Goal: Transaction & Acquisition: Purchase product/service

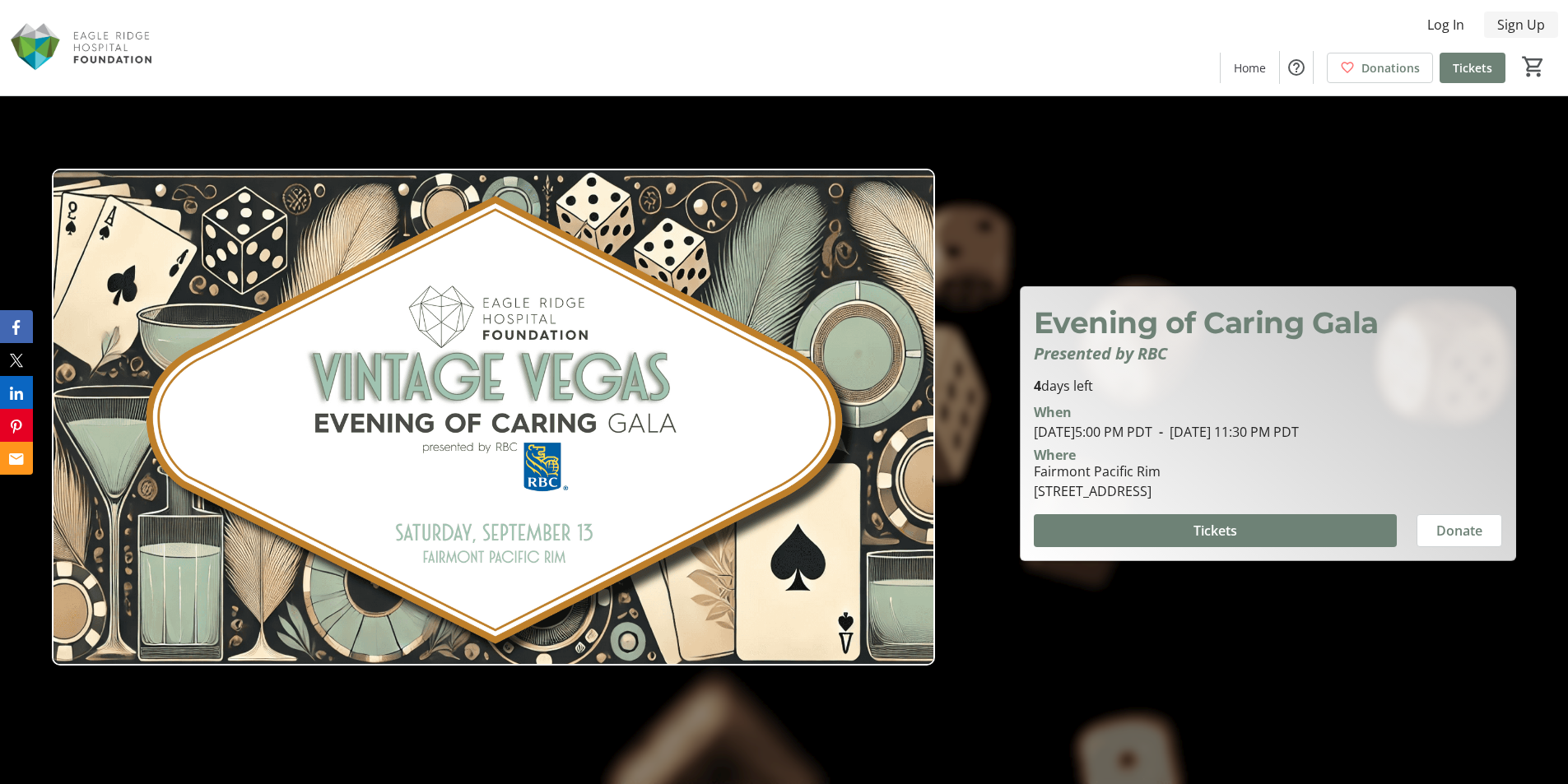
click at [1508, 22] on span "Sign Up" at bounding box center [1521, 25] width 47 height 20
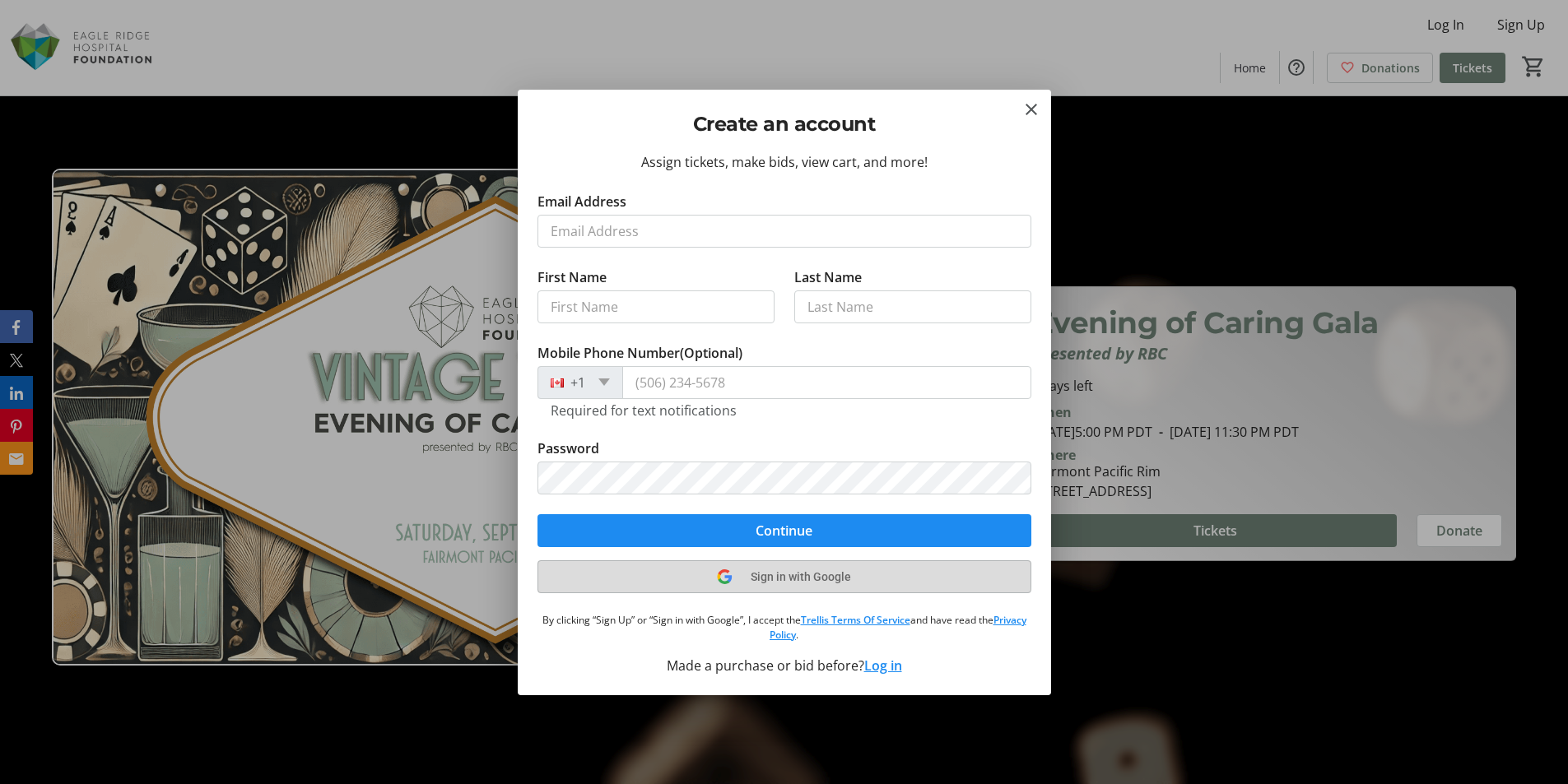
click at [762, 566] on tr-shared-ui-google-sign-in-button-content "Sign in with Google" at bounding box center [784, 576] width 135 height 20
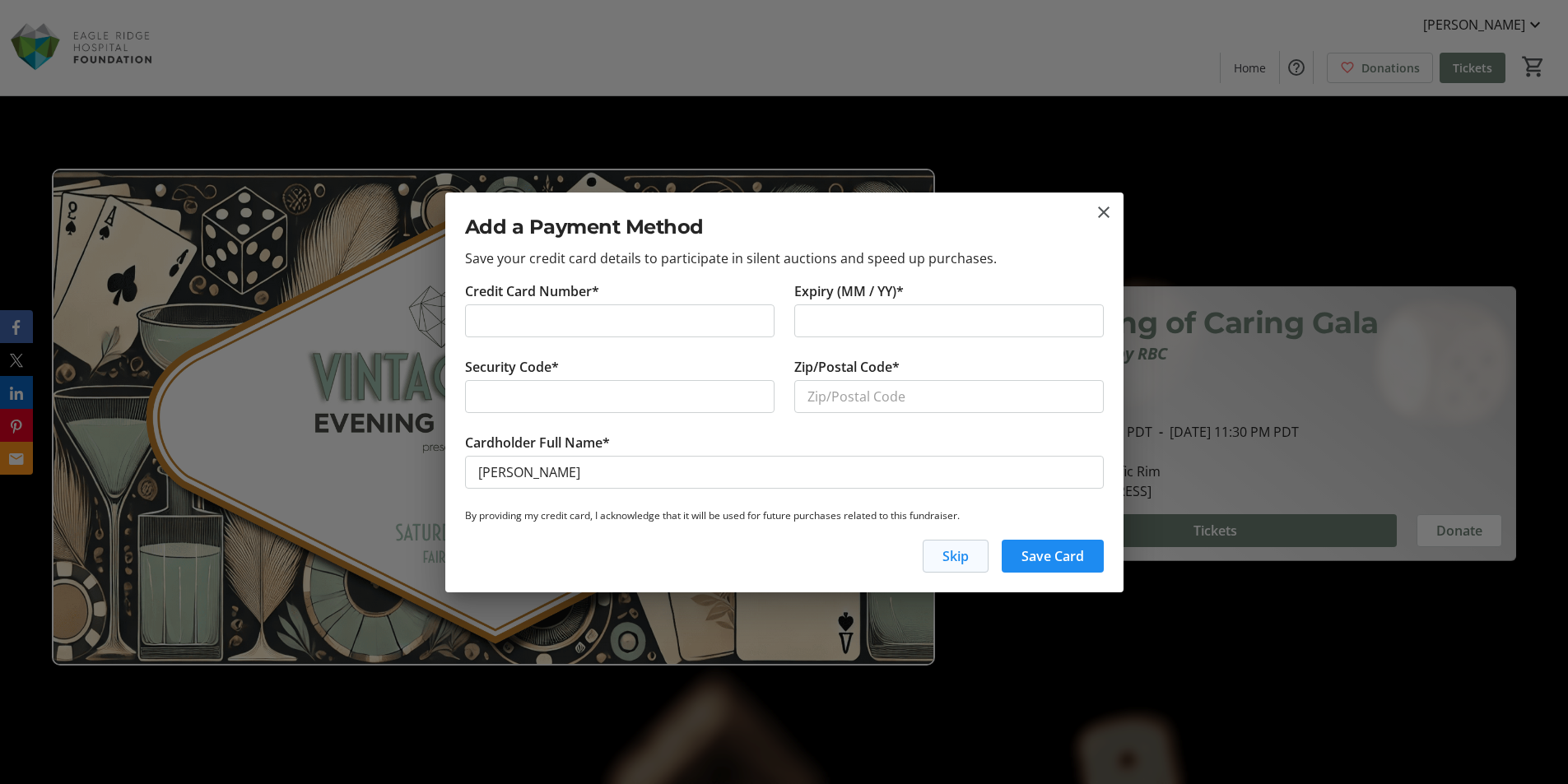
click at [939, 558] on span "button" at bounding box center [955, 556] width 64 height 40
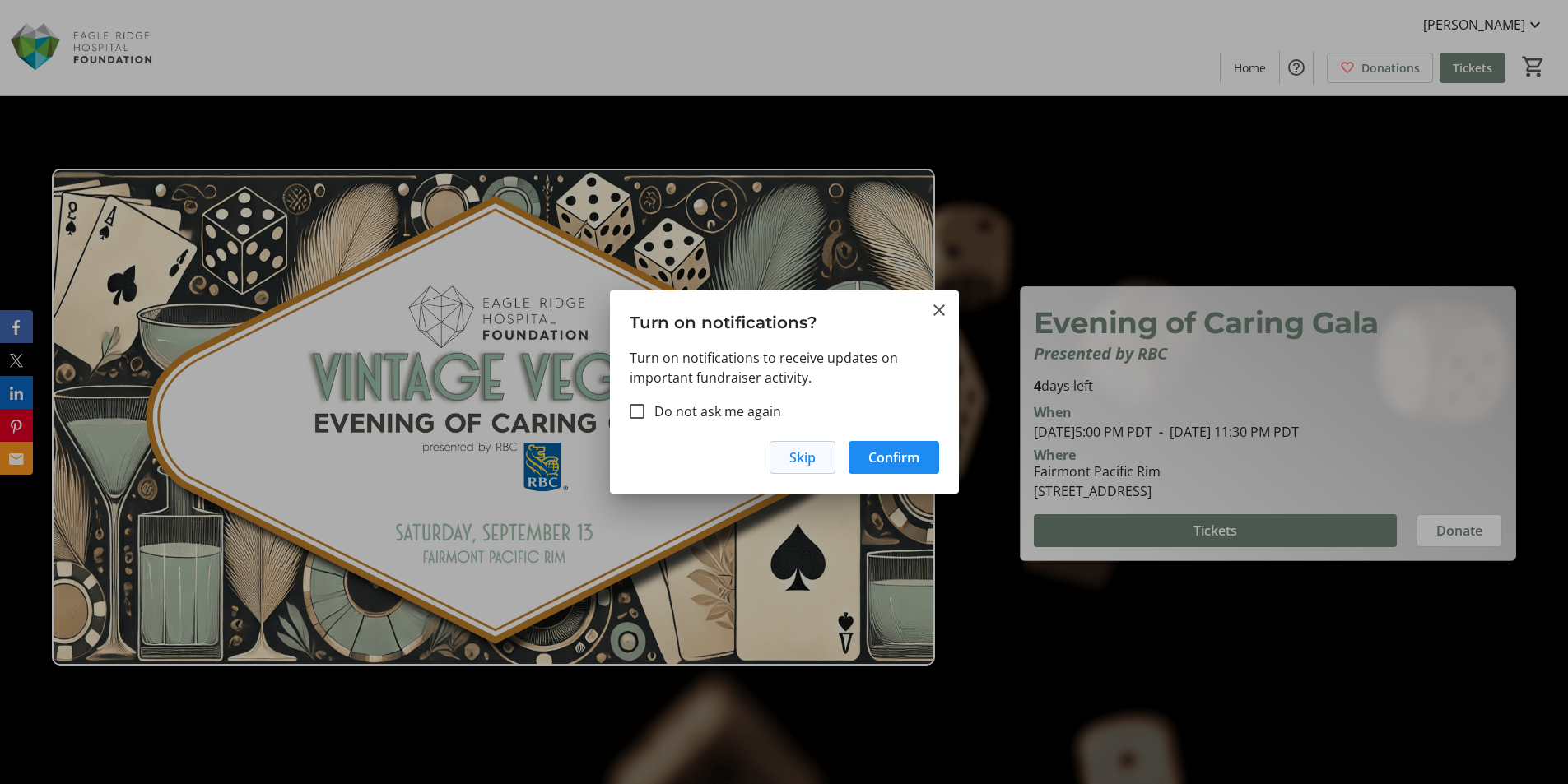
click at [814, 457] on span "Skip" at bounding box center [802, 457] width 27 height 20
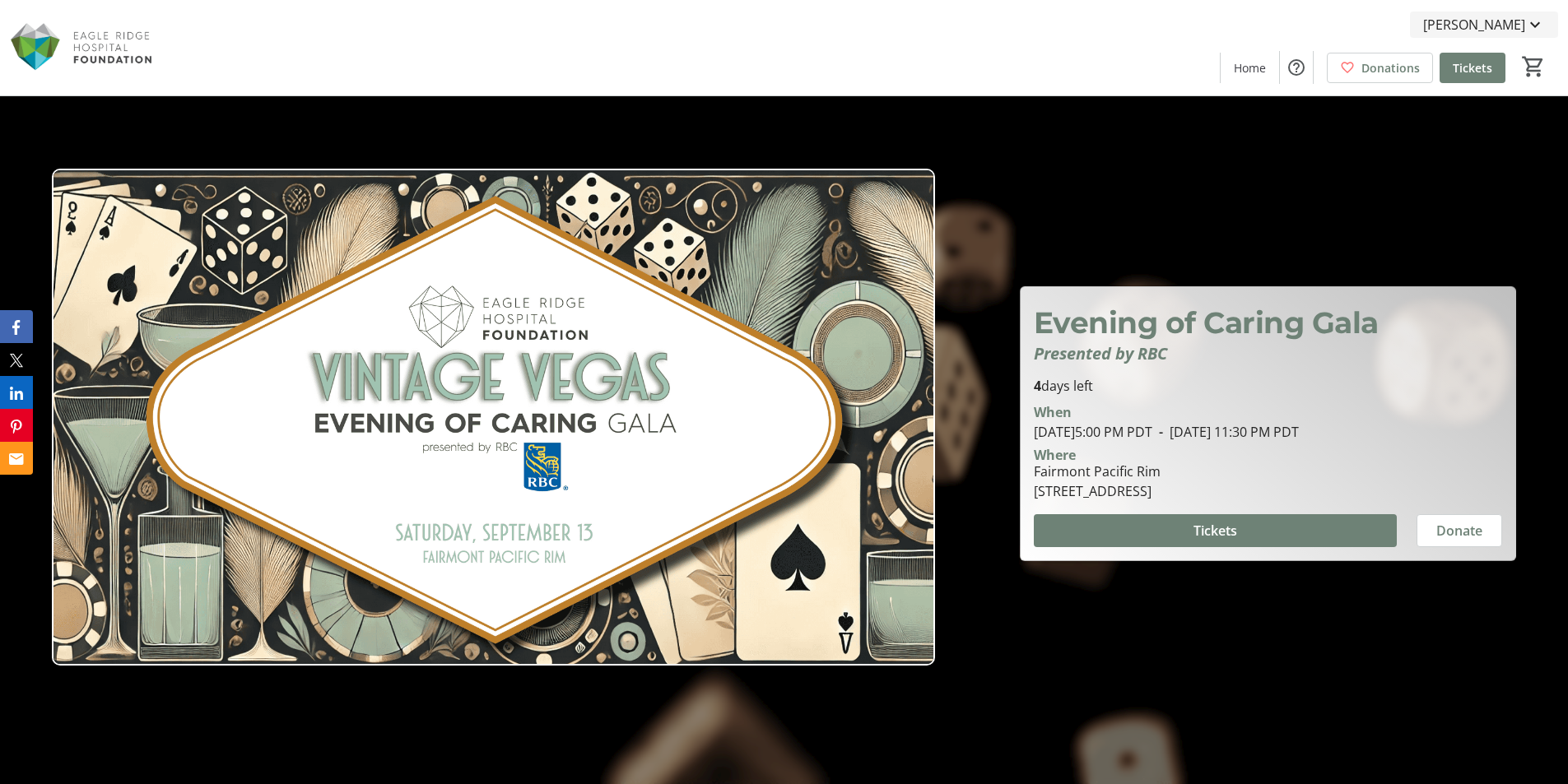
click at [1486, 30] on span "[PERSON_NAME]" at bounding box center [1473, 25] width 102 height 20
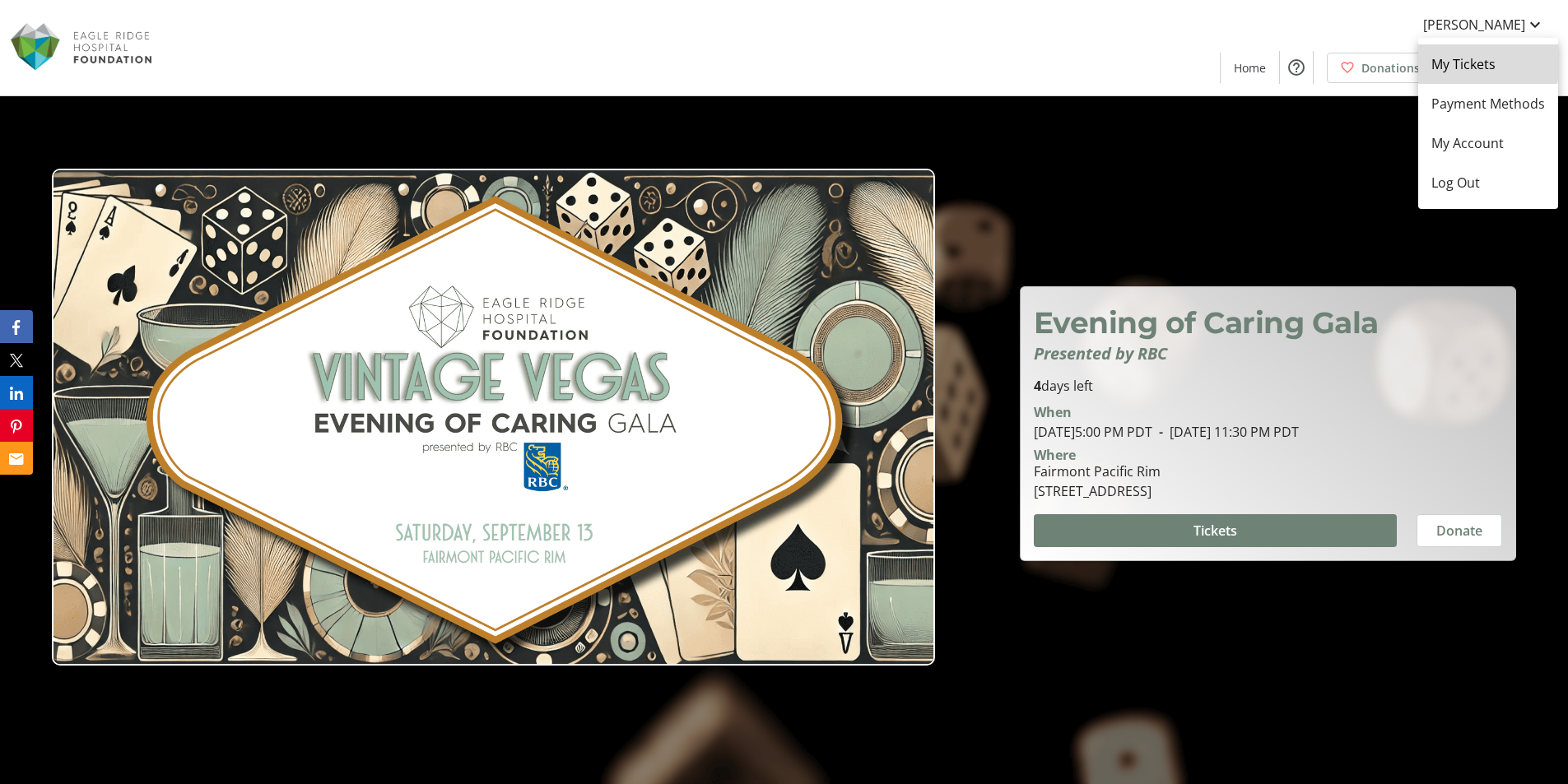
click at [1485, 57] on span "My Tickets" at bounding box center [1487, 64] width 114 height 20
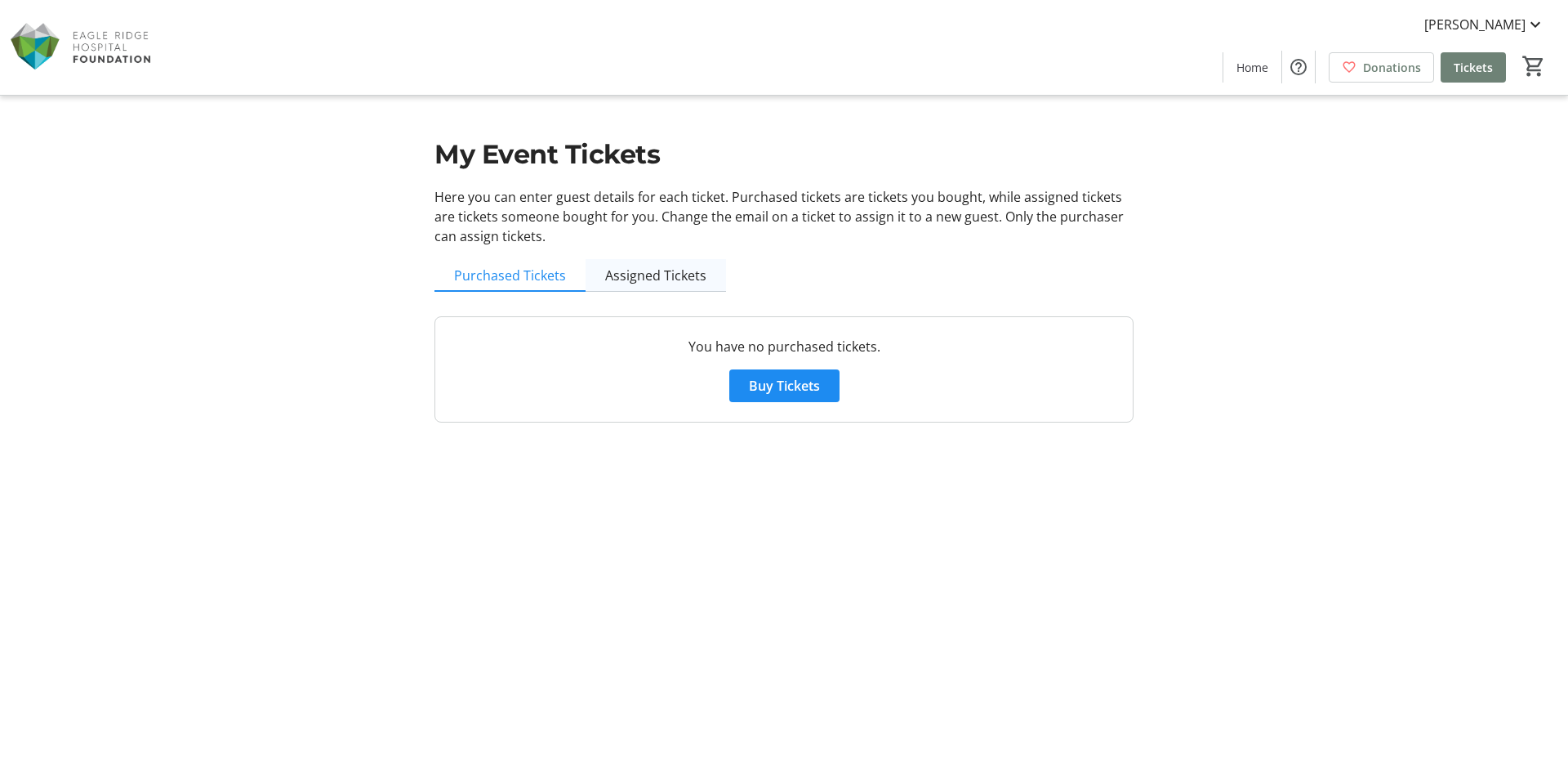
click at [628, 262] on span "Assigned Tickets" at bounding box center [655, 275] width 101 height 32
click at [517, 273] on span "Purchased Tickets" at bounding box center [510, 275] width 112 height 13
click at [623, 269] on span "Assigned Tickets" at bounding box center [655, 275] width 101 height 13
click at [555, 269] on span "Purchased Tickets" at bounding box center [510, 275] width 112 height 13
click at [1470, 65] on span "Tickets" at bounding box center [1474, 67] width 39 height 17
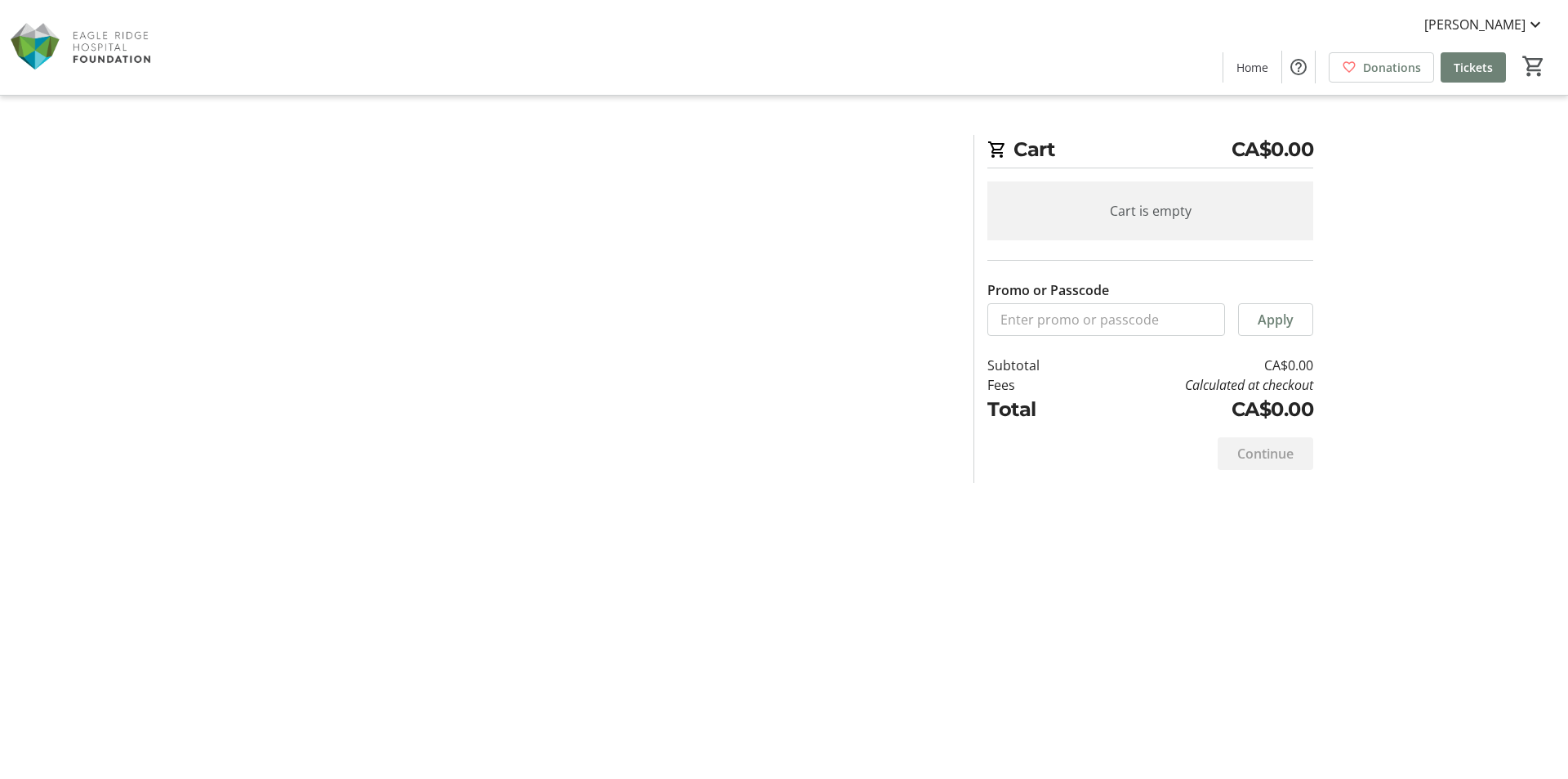
click at [1519, 22] on html "[PERSON_NAME] Home Donations Tickets 0 Home Donations Tickets Cart CA$0.00 Cart…" at bounding box center [784, 389] width 1568 height 779
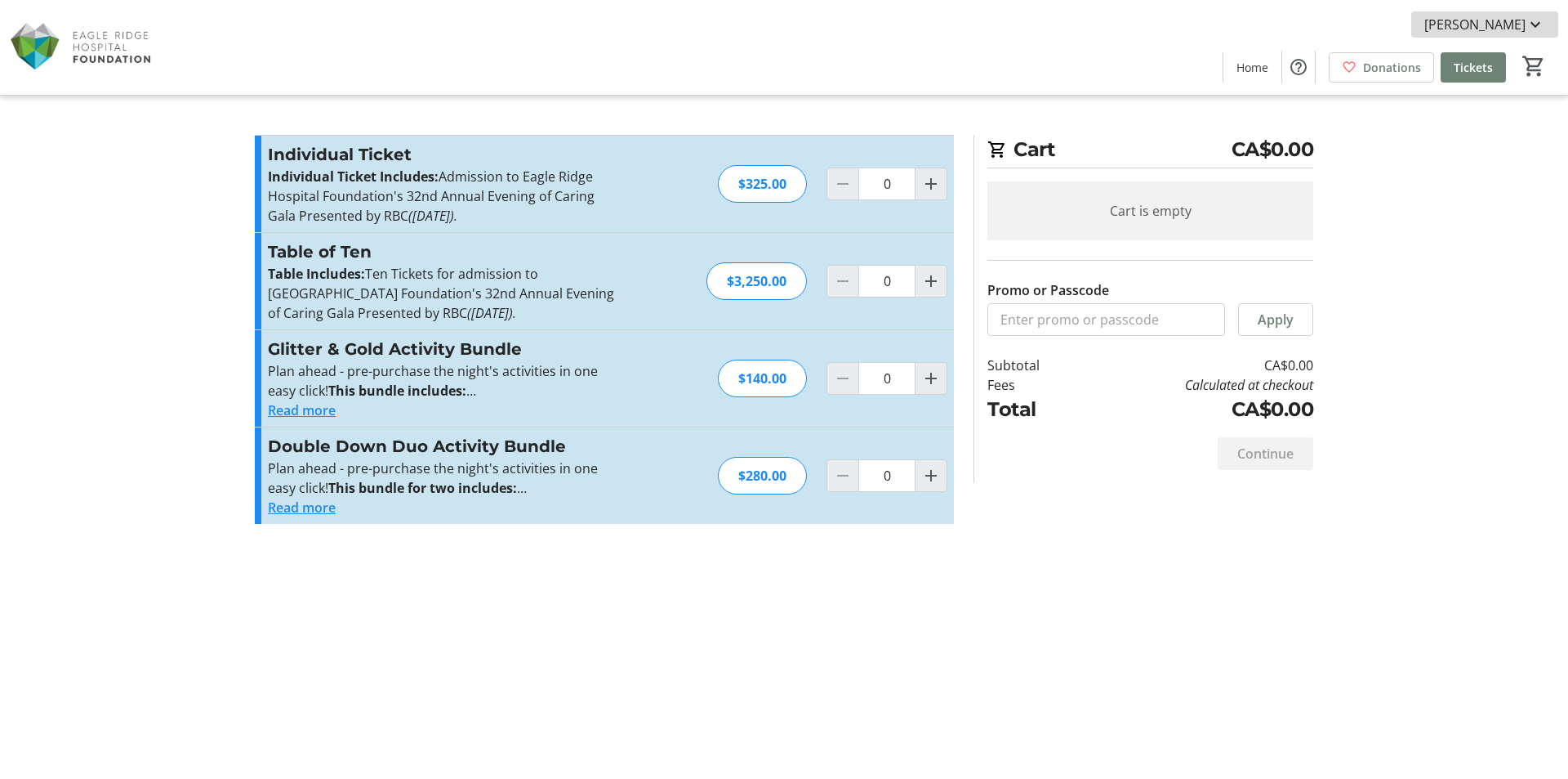
click at [1511, 22] on span "[PERSON_NAME]" at bounding box center [1475, 25] width 101 height 20
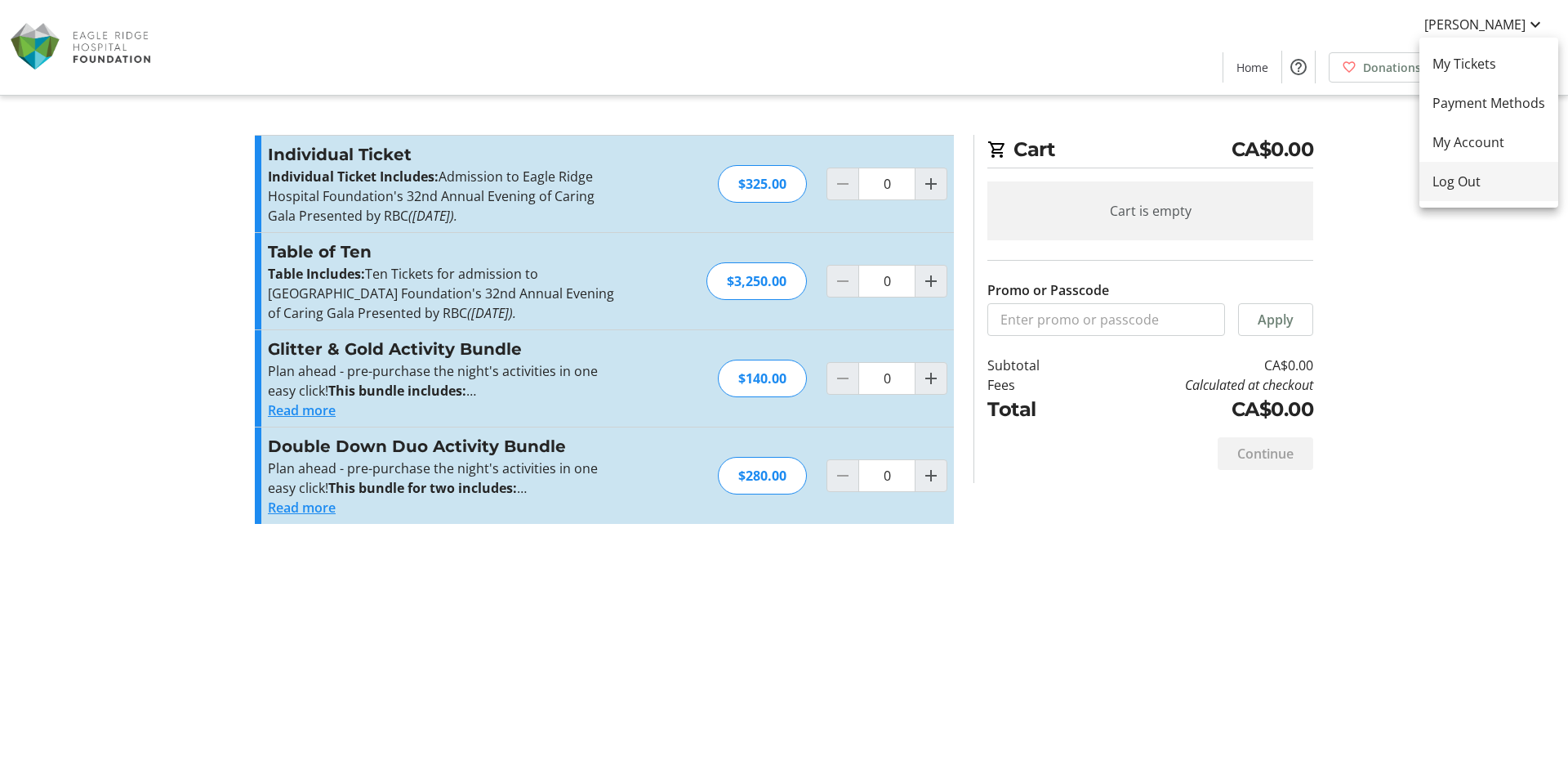
click at [1462, 179] on span "Log Out" at bounding box center [1488, 182] width 113 height 20
